Goal: Transaction & Acquisition: Book appointment/travel/reservation

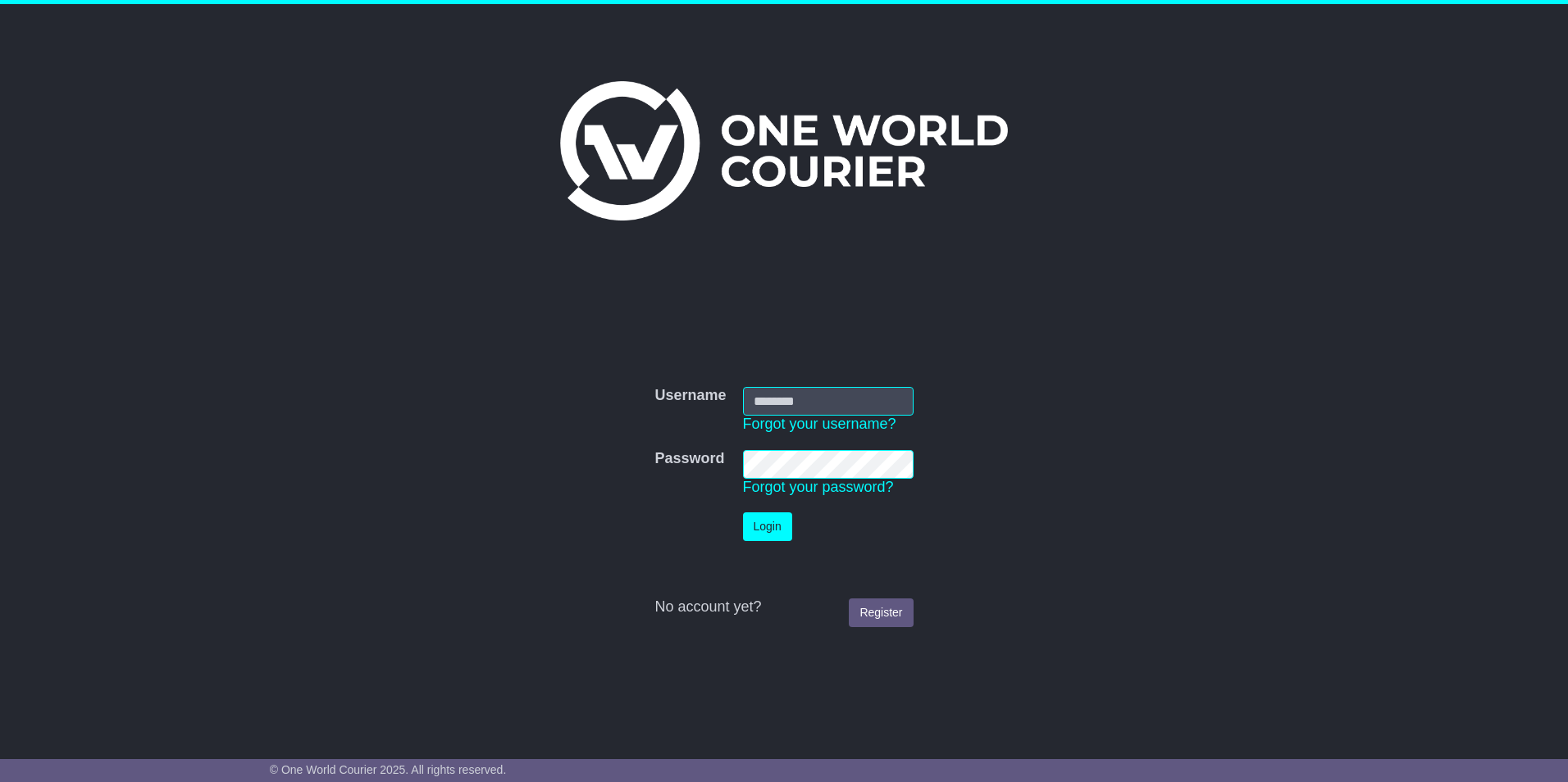
type input "**********"
click at [744, 536] on button "Login" at bounding box center [767, 527] width 49 height 29
